Goal: Navigation & Orientation: Find specific page/section

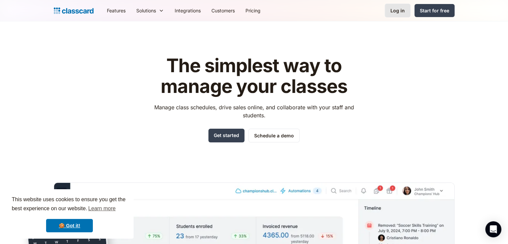
click at [393, 15] on link "Log in" at bounding box center [398, 11] width 26 height 14
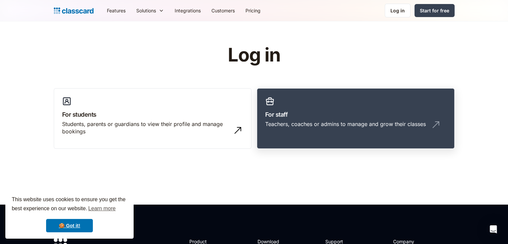
click at [320, 111] on h3 "For staff" at bounding box center [355, 114] width 181 height 9
